Goal: Obtain resource: Download file/media

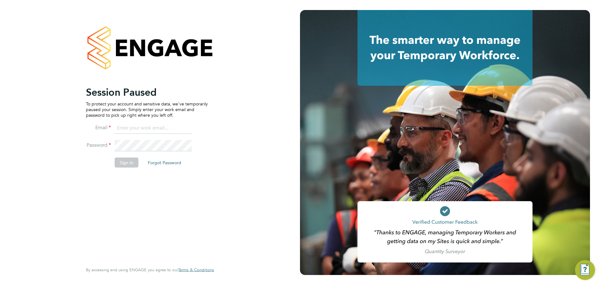
type input "[PERSON_NAME][EMAIL_ADDRESS][PERSON_NAME][DOMAIN_NAME]"
click at [123, 161] on button "Sign In" at bounding box center [127, 162] width 24 height 10
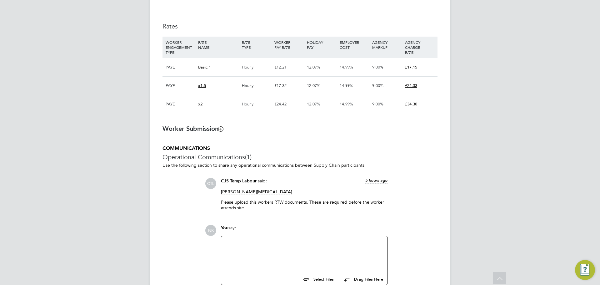
click at [221, 129] on icon at bounding box center [220, 128] width 5 height 5
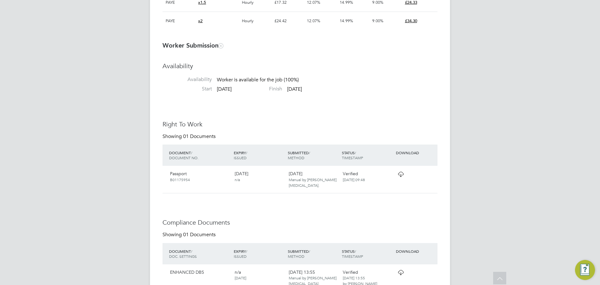
click at [189, 177] on div "Passport B01175954" at bounding box center [199, 176] width 65 height 16
click at [398, 175] on icon at bounding box center [401, 174] width 8 height 5
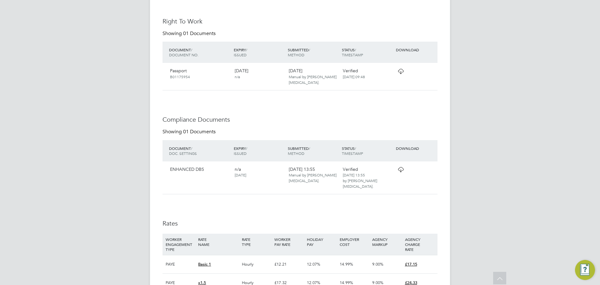
click at [414, 102] on div "Availability Availability Worker is available for the job (100%) Start 03 Sep 2…" at bounding box center [299, 171] width 275 height 425
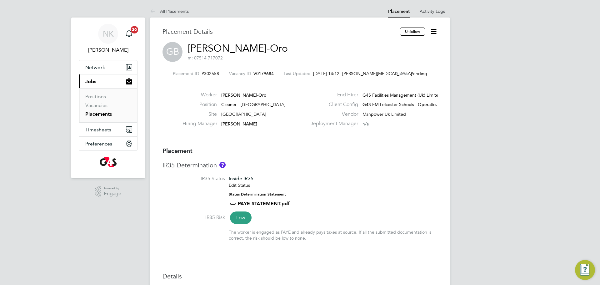
drag, startPoint x: 223, startPoint y: 94, endPoint x: 237, endPoint y: 95, distance: 14.4
click at [237, 95] on span "Grace Bello-Oro" at bounding box center [243, 95] width 45 height 6
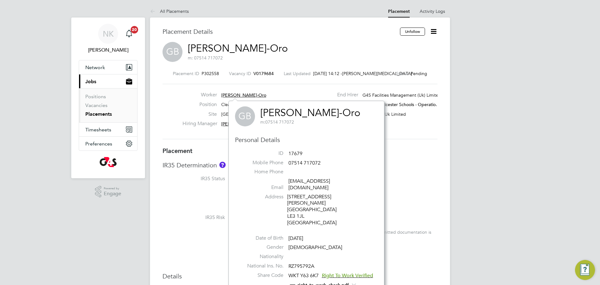
click at [263, 111] on link "Grace Bello-Oro" at bounding box center [310, 113] width 100 height 12
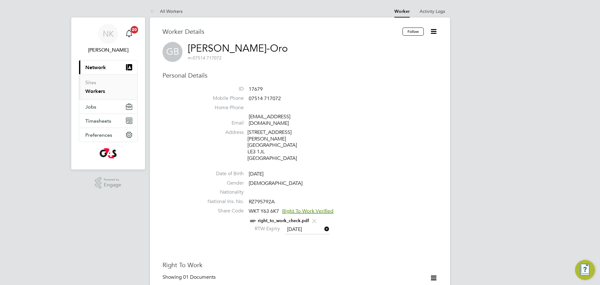
click at [306, 218] on link "right_to_work_check.pdf" at bounding box center [283, 220] width 51 height 5
